Goal: Task Accomplishment & Management: Use online tool/utility

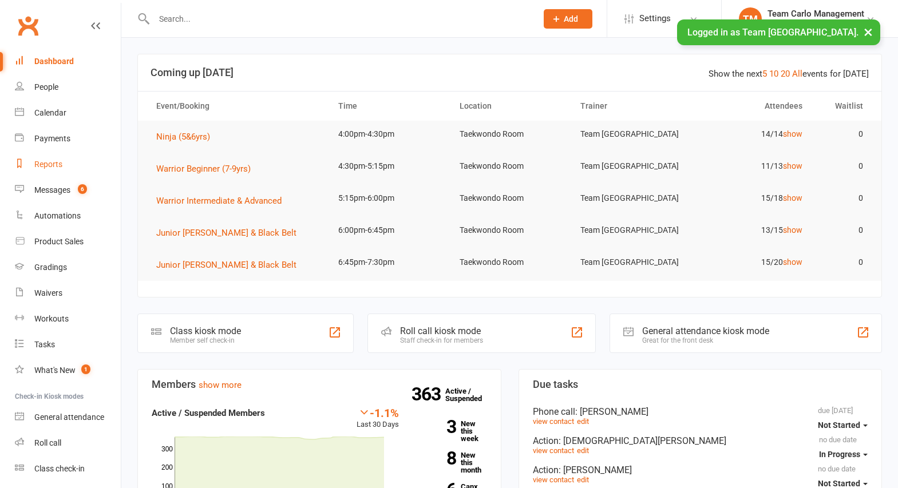
click at [48, 164] on div "Reports" at bounding box center [48, 164] width 28 height 9
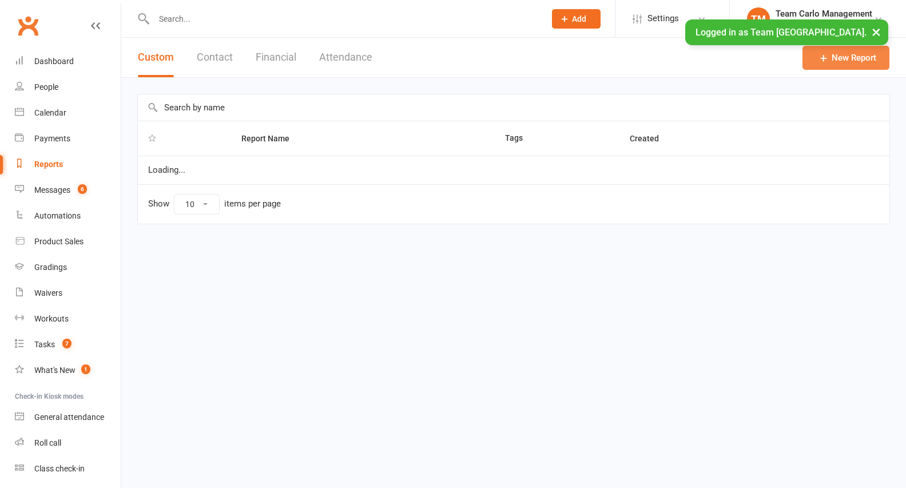
click at [846, 57] on link "New Report" at bounding box center [846, 58] width 87 height 24
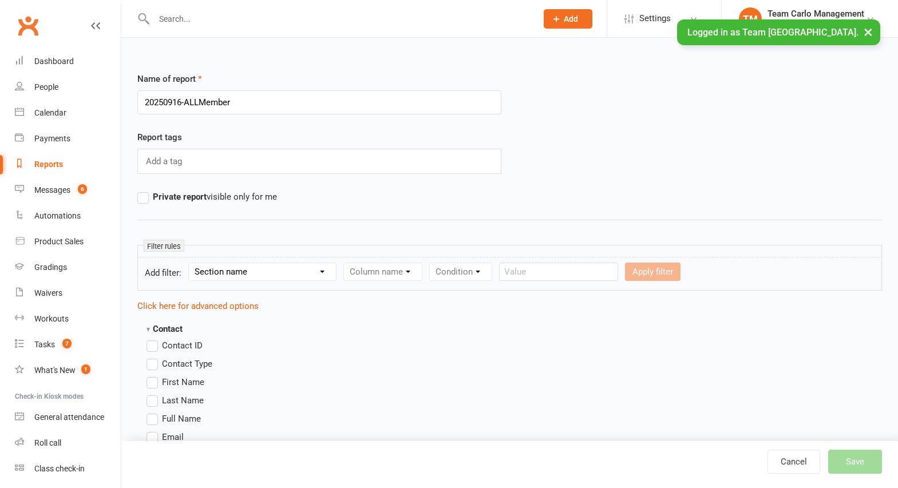
type input "20250916-ALLMembers"
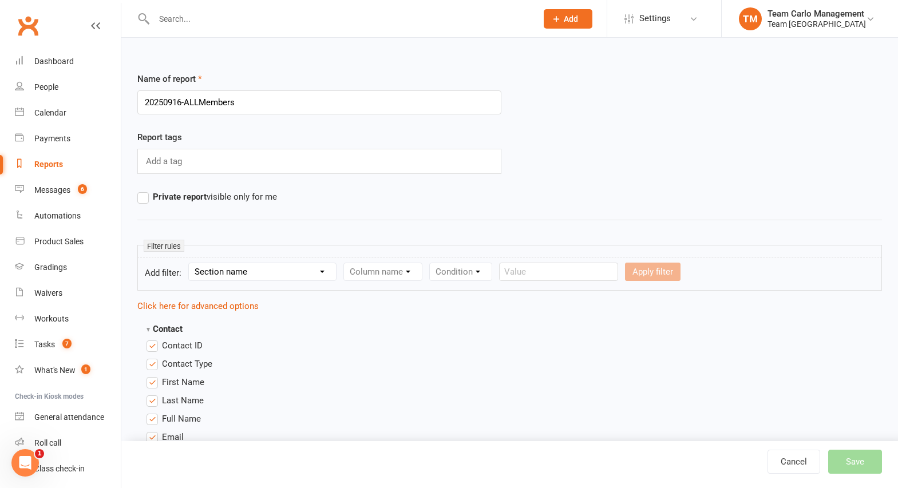
scroll to position [1218, 0]
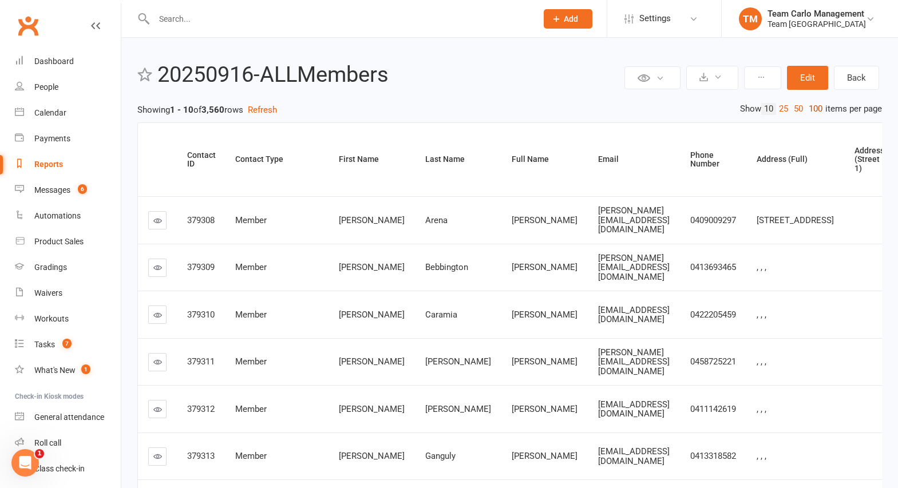
click at [813, 109] on link "100" at bounding box center [815, 109] width 19 height 12
